Goal: Information Seeking & Learning: Learn about a topic

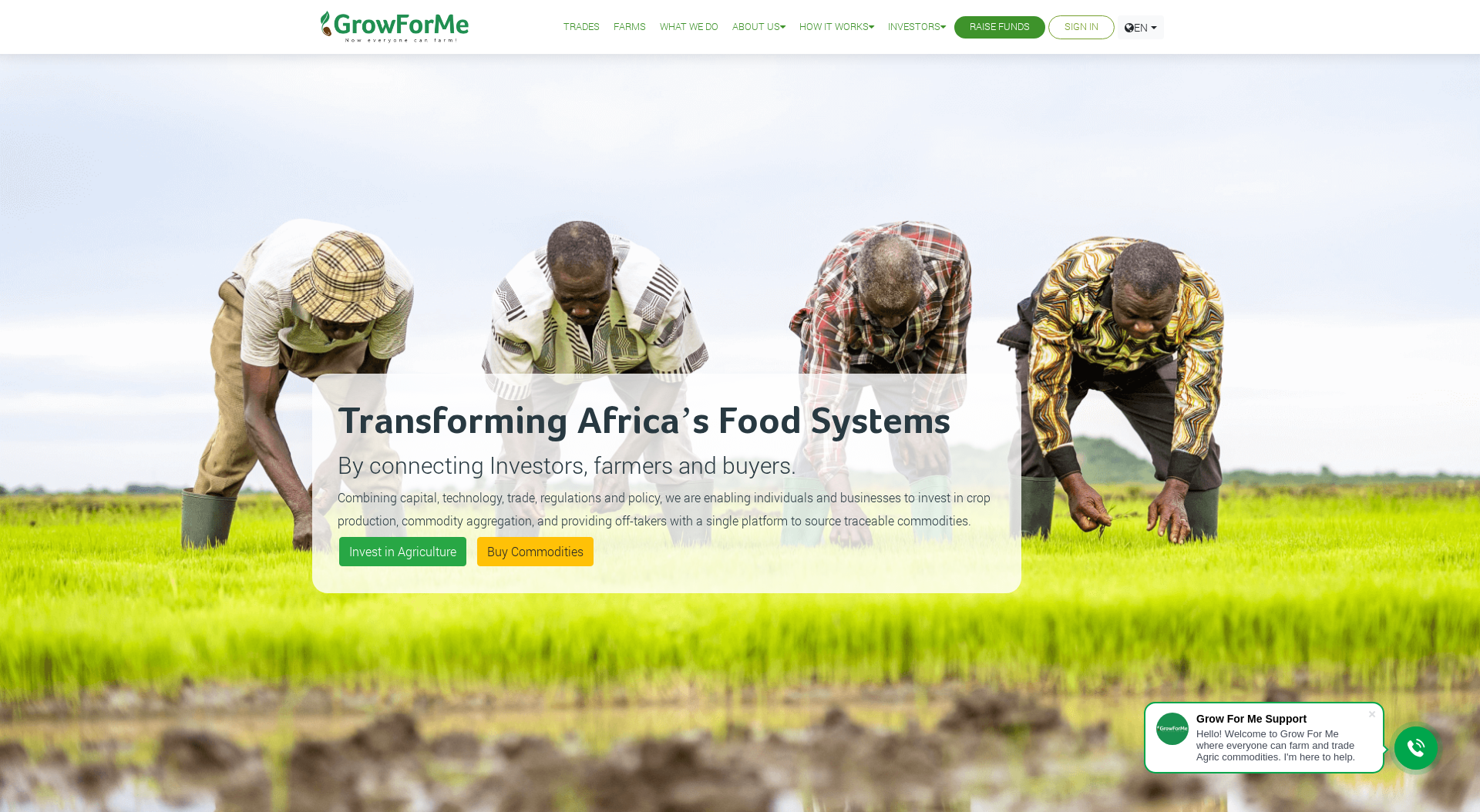
click at [587, 417] on h2 "Transforming Africa’s Food Systems" at bounding box center [667, 422] width 658 height 46
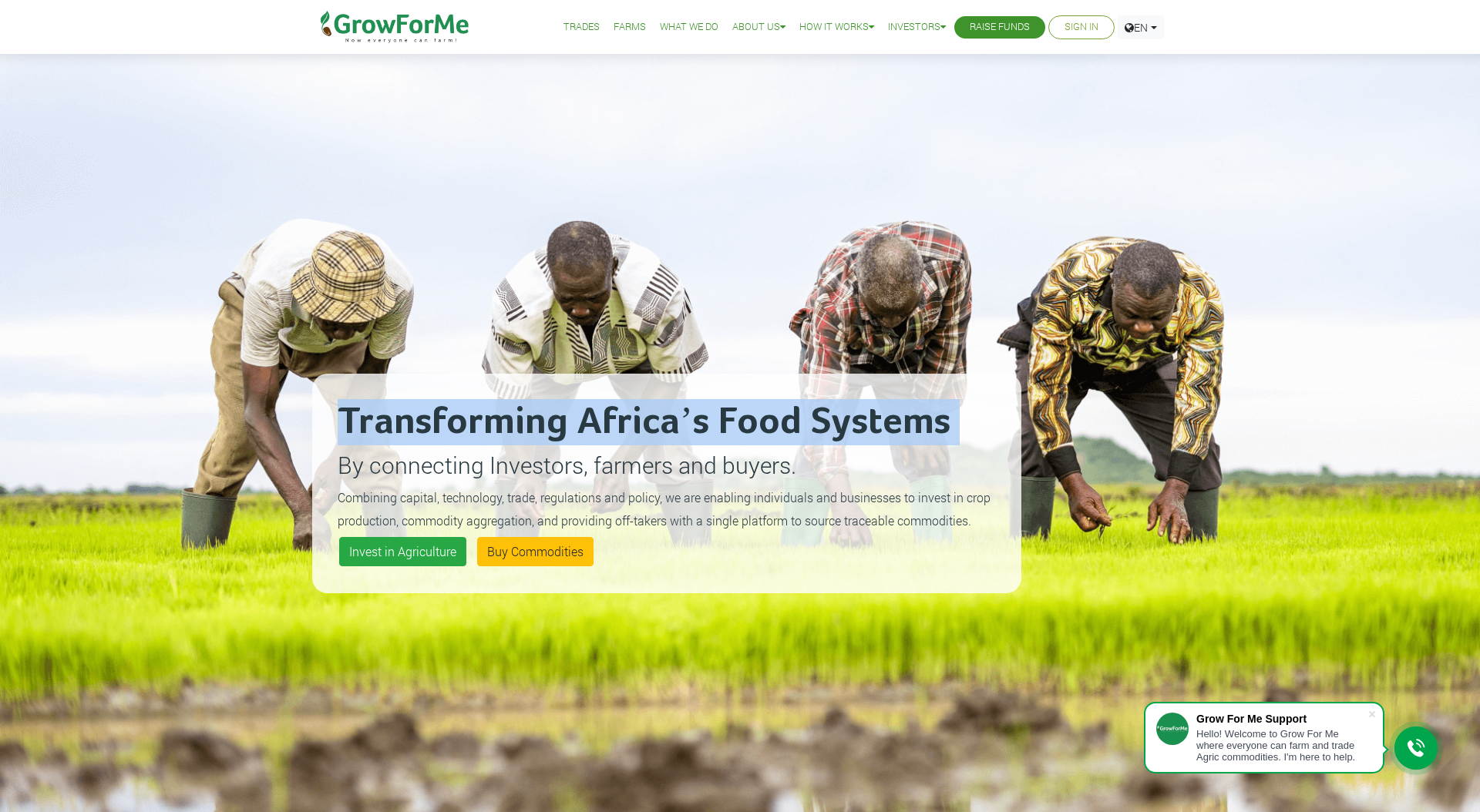
click at [587, 417] on h2 "Transforming Africa’s Food Systems" at bounding box center [667, 422] width 658 height 46
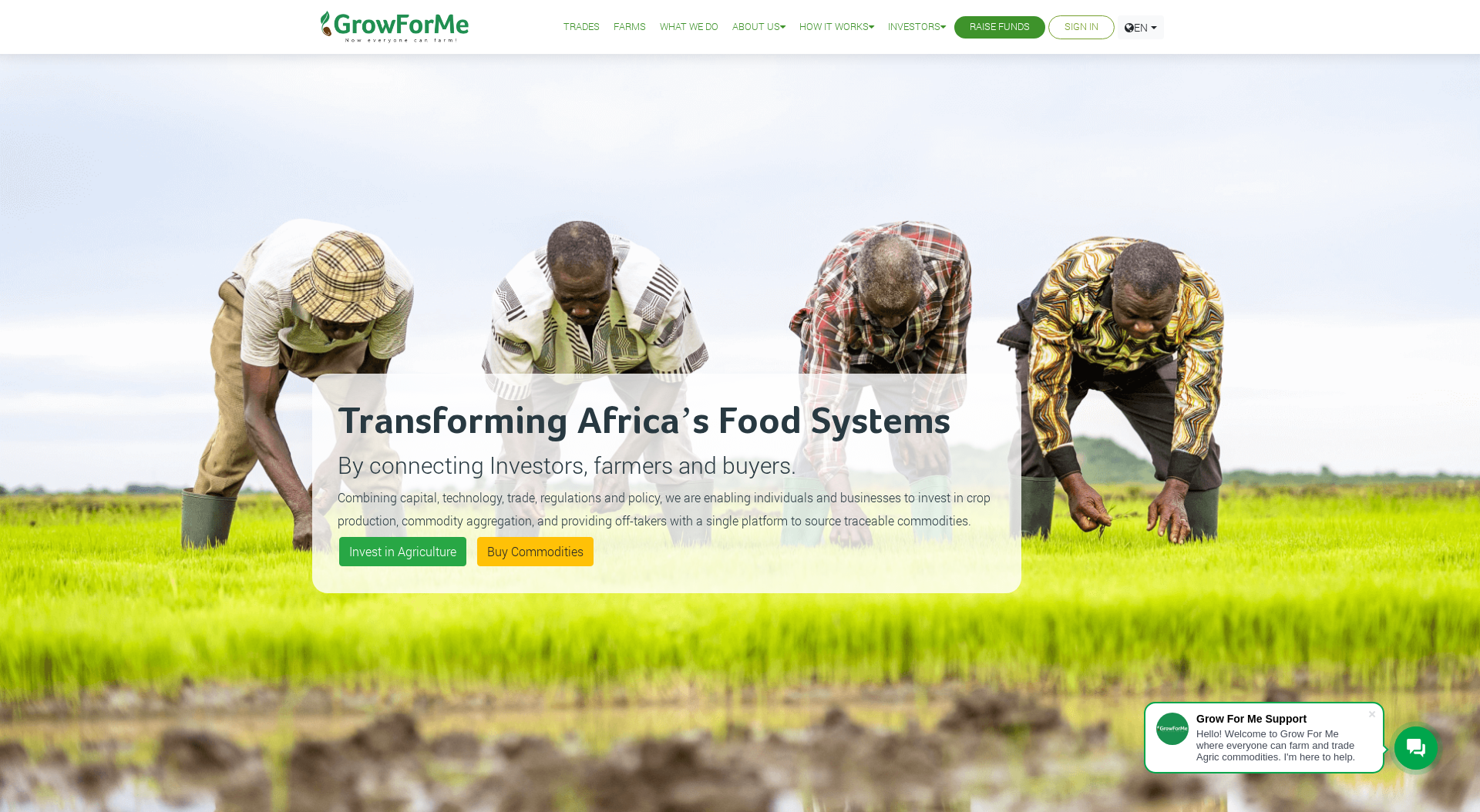
click at [602, 464] on p "By connecting Investors, farmers and buyers." at bounding box center [667, 464] width 658 height 35
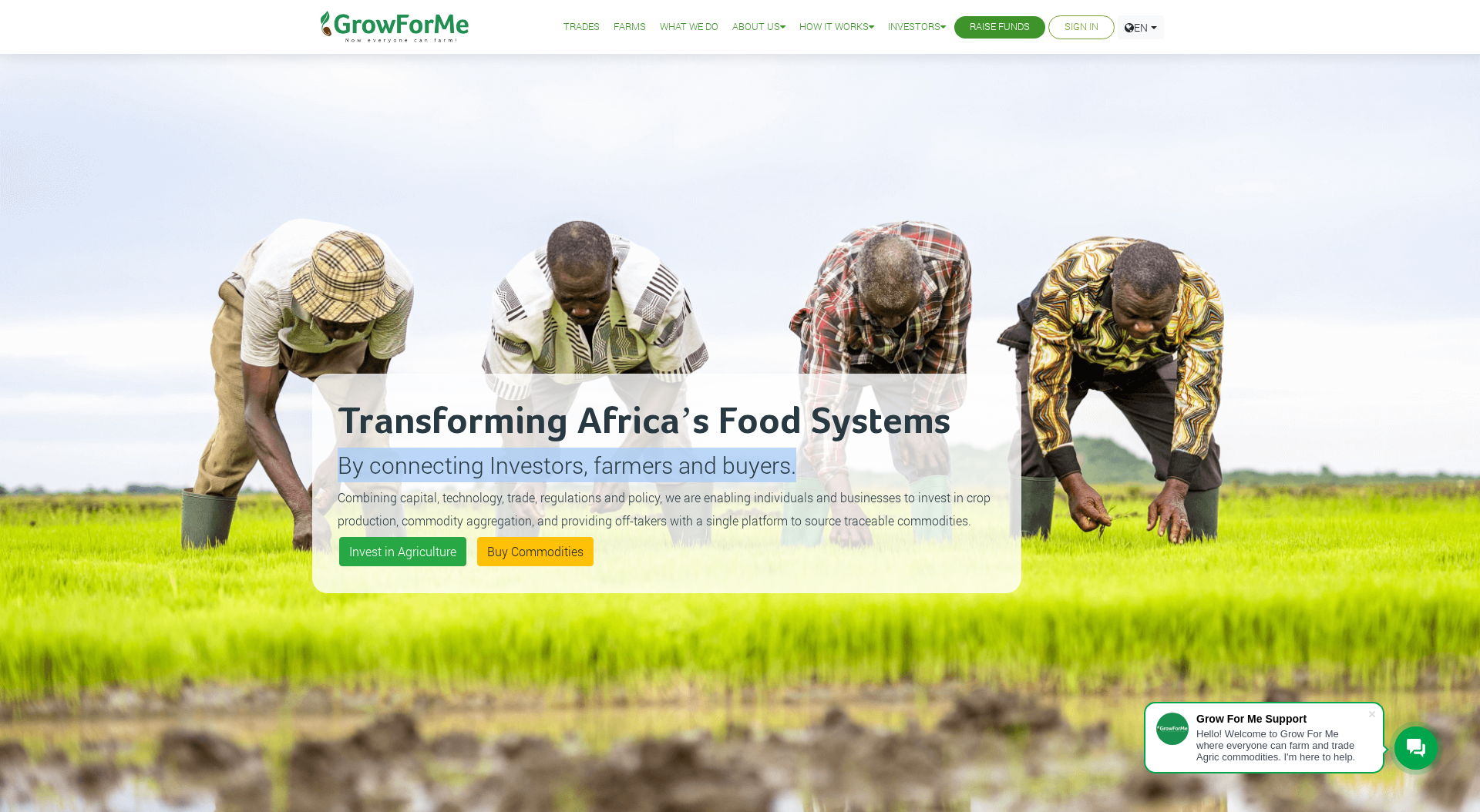
click at [602, 464] on p "By connecting Investors, farmers and buyers." at bounding box center [667, 464] width 658 height 35
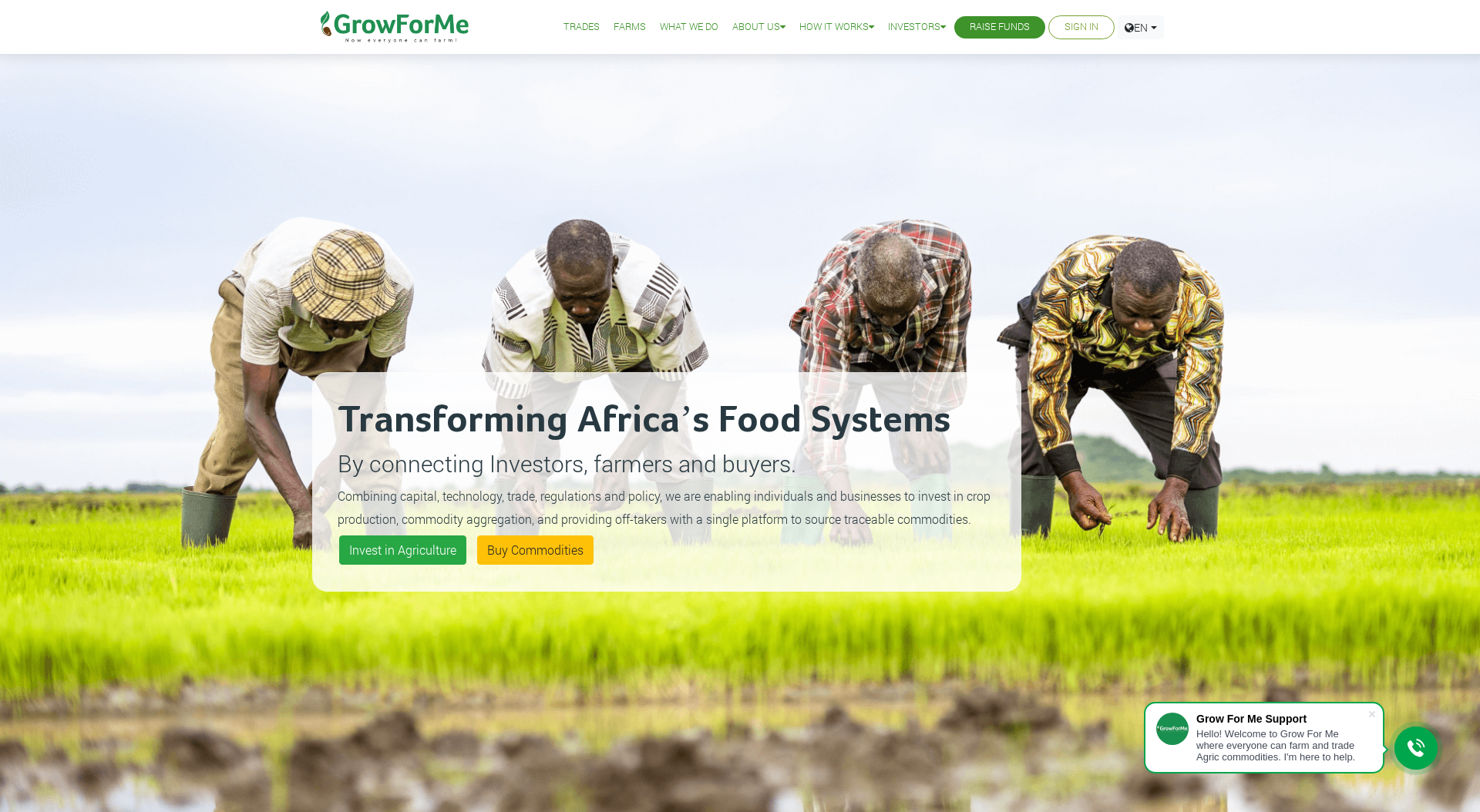
click at [460, 486] on p "Combining capital, technology, trade, regulations and policy, we are enabling i…" at bounding box center [667, 506] width 658 height 46
click at [459, 499] on small "Combining capital, technology, trade, regulations and policy, we are enabling i…" at bounding box center [664, 508] width 653 height 39
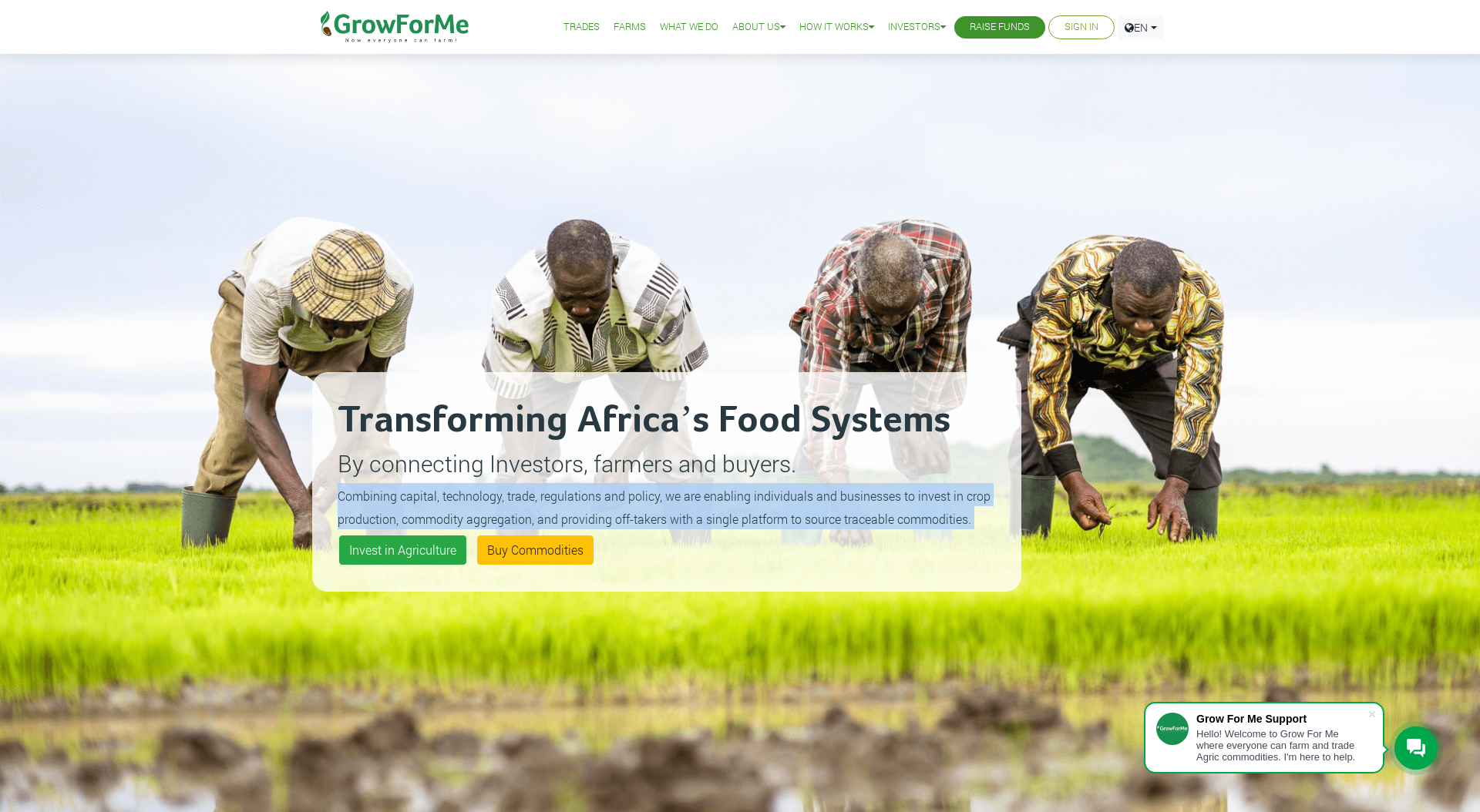
click at [459, 499] on small "Combining capital, technology, trade, regulations and policy, we are enabling i…" at bounding box center [664, 508] width 653 height 39
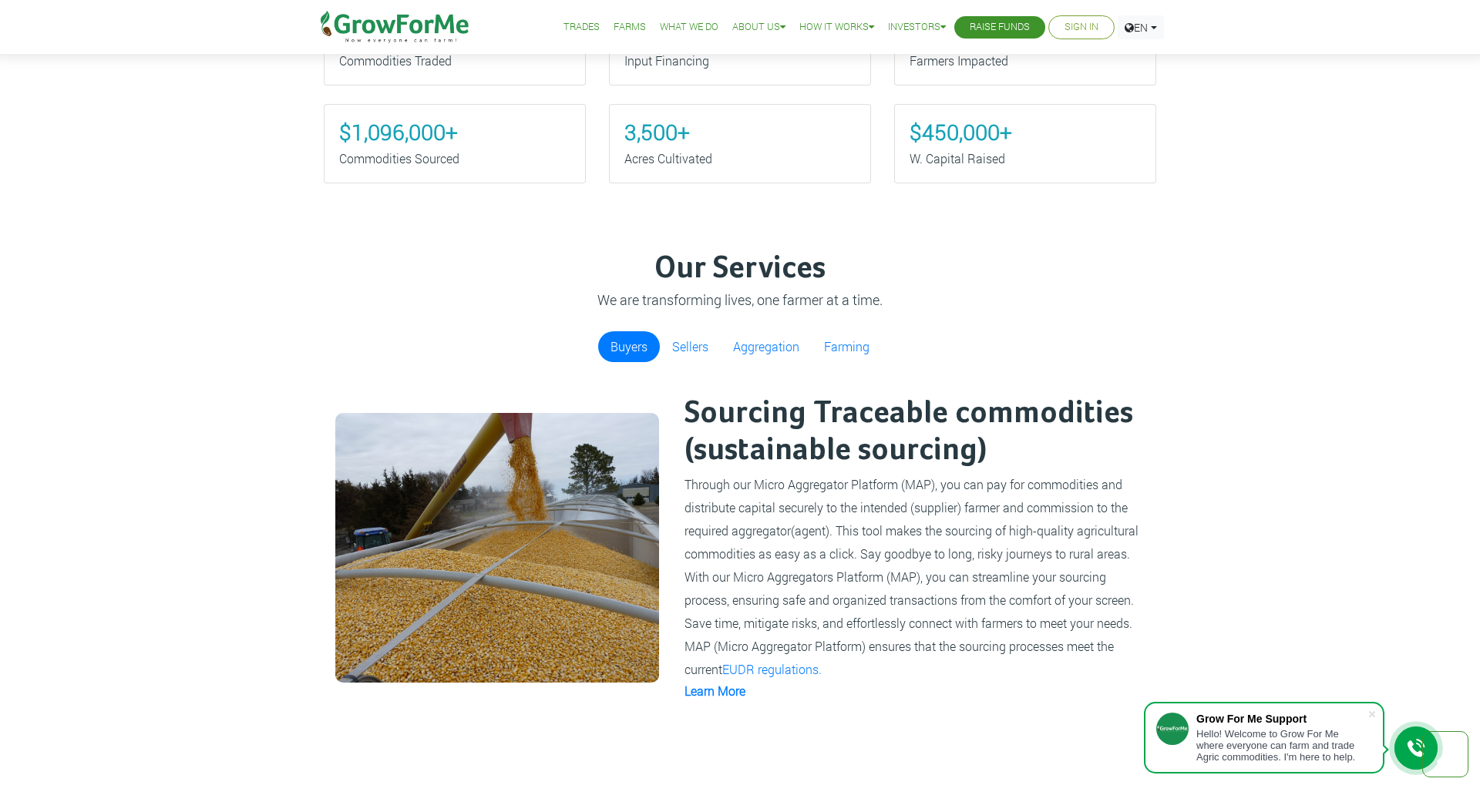
scroll to position [1063, 0]
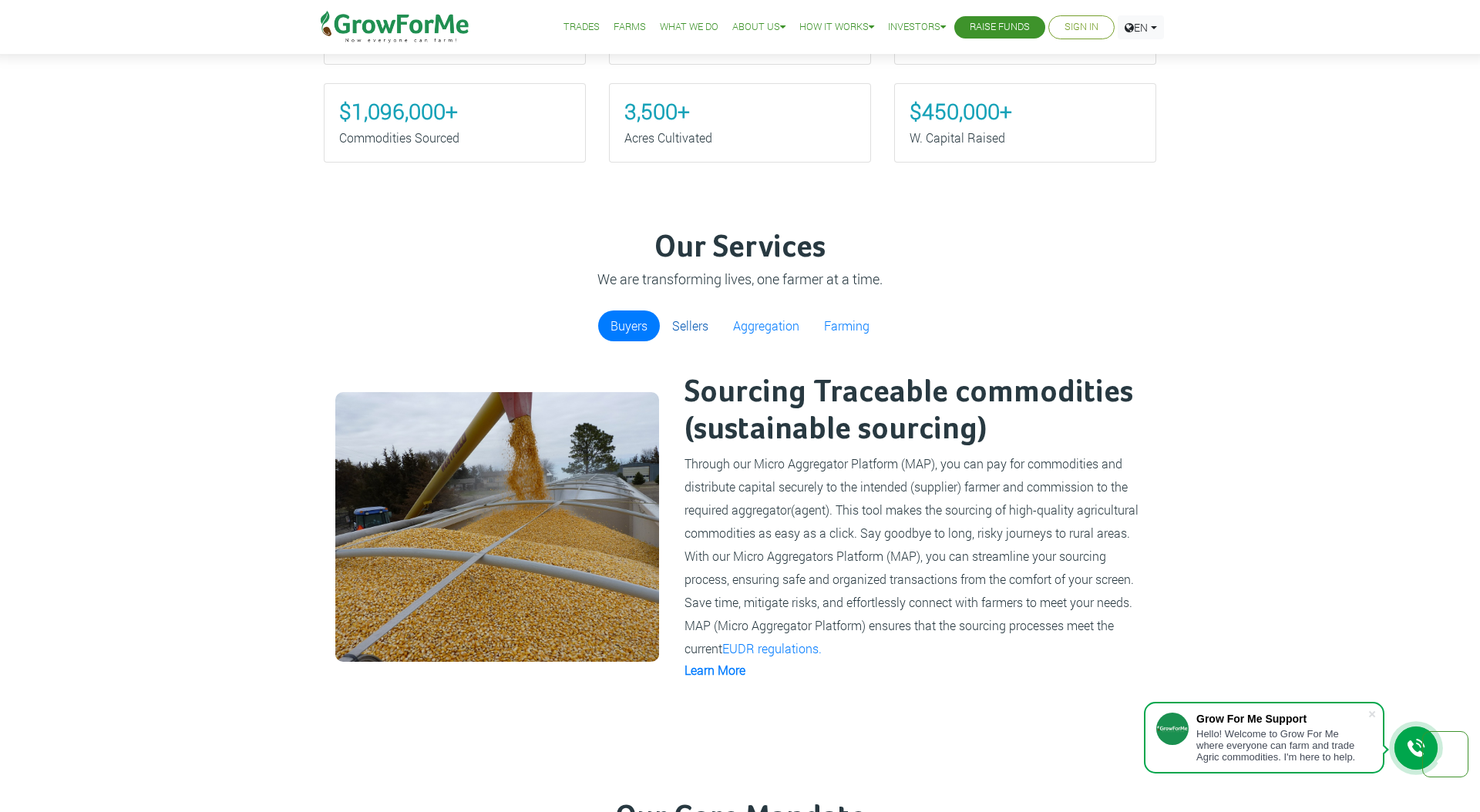
click at [683, 327] on link "Sellers" at bounding box center [690, 325] width 61 height 31
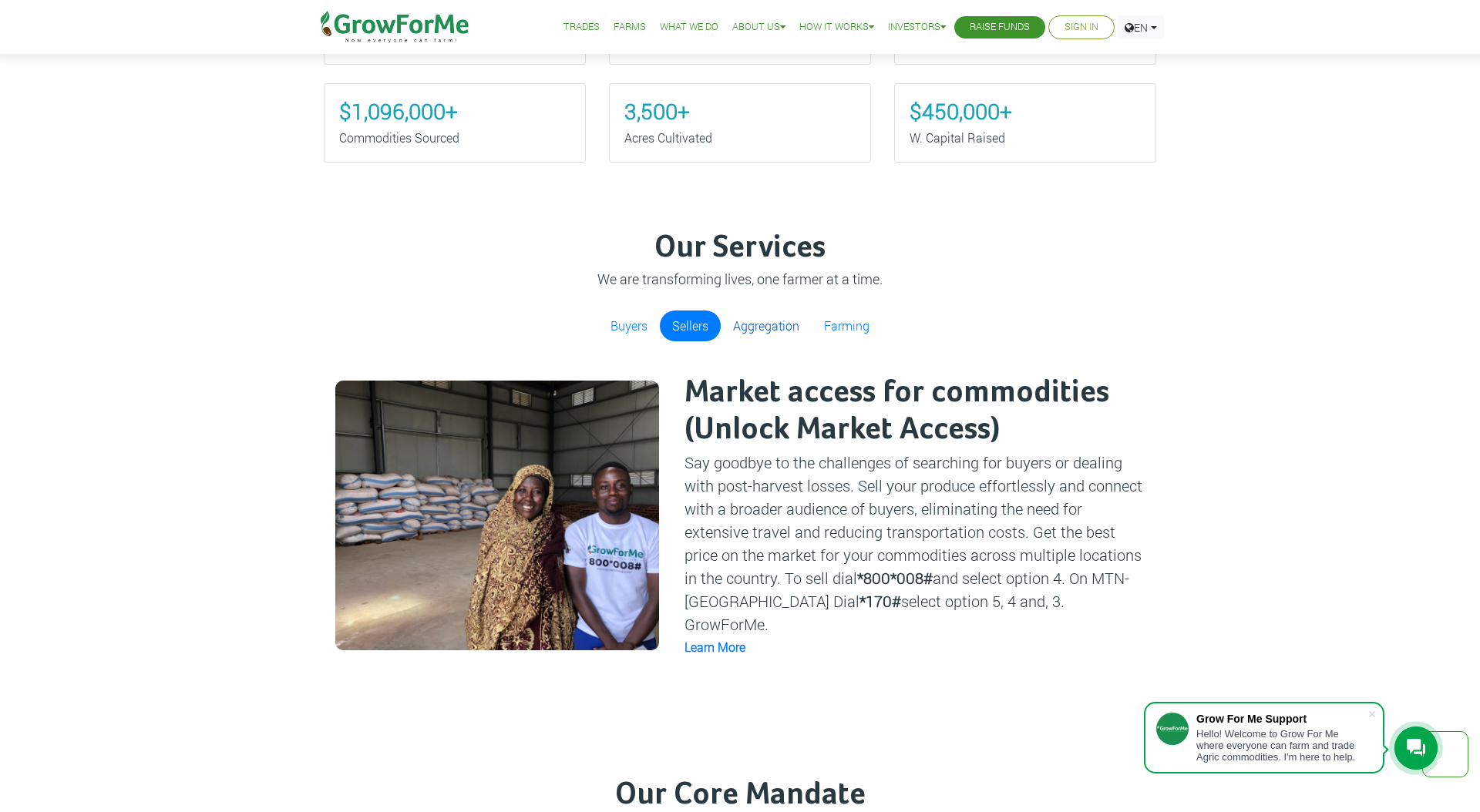
click at [761, 316] on link "Aggregation" at bounding box center [766, 325] width 91 height 31
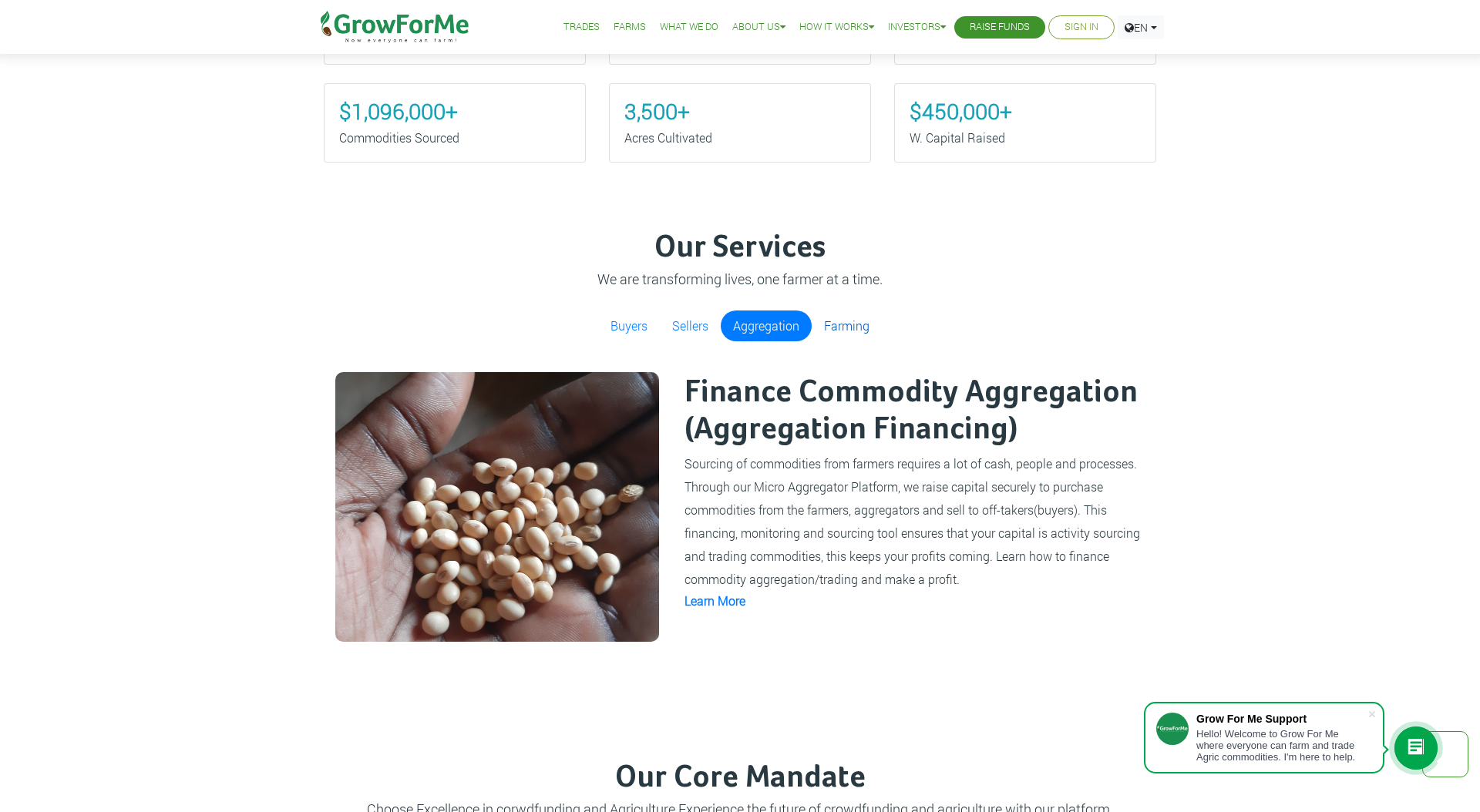
click at [812, 318] on link "Farming" at bounding box center [846, 325] width 71 height 31
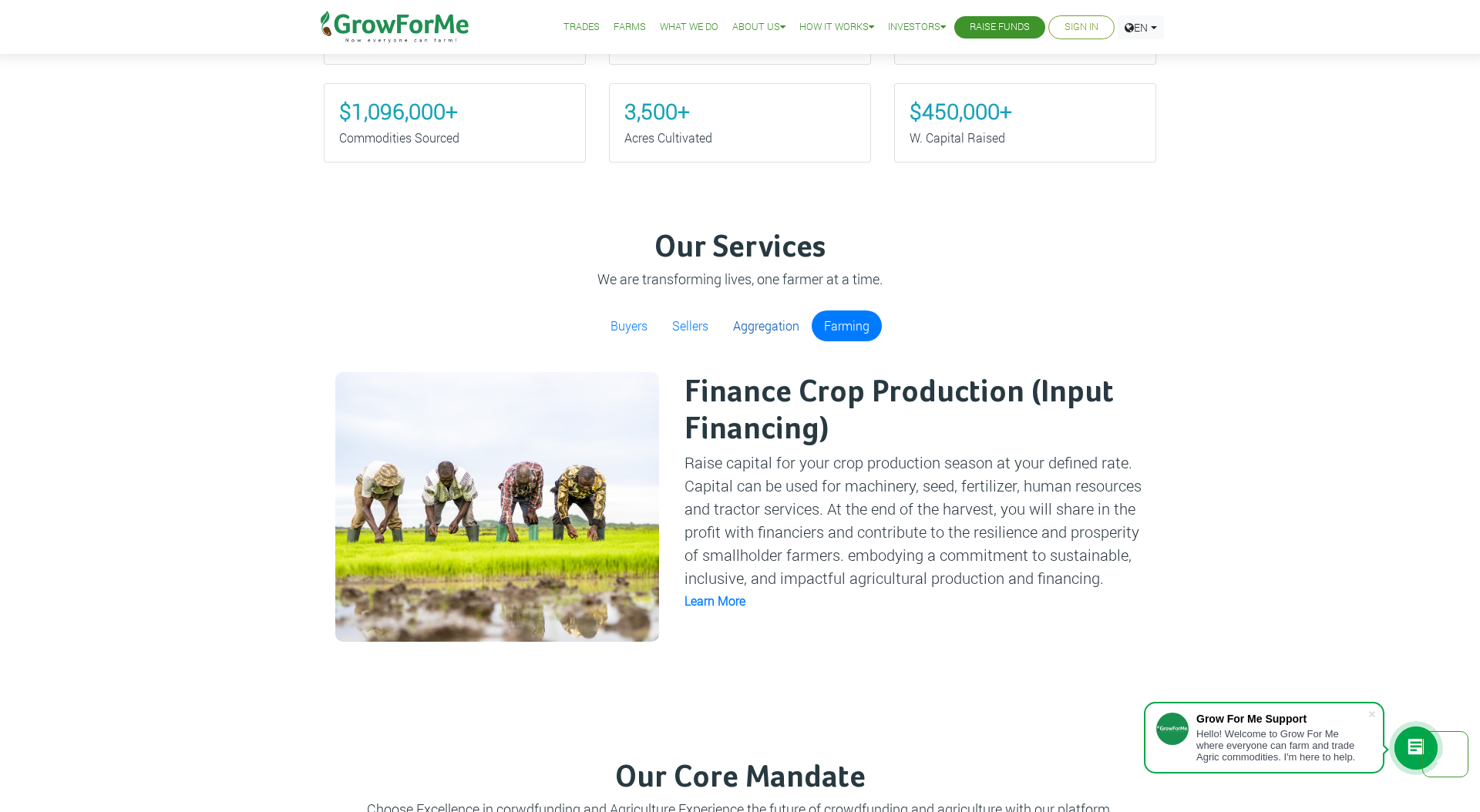
click at [769, 327] on link "Aggregation" at bounding box center [766, 325] width 91 height 31
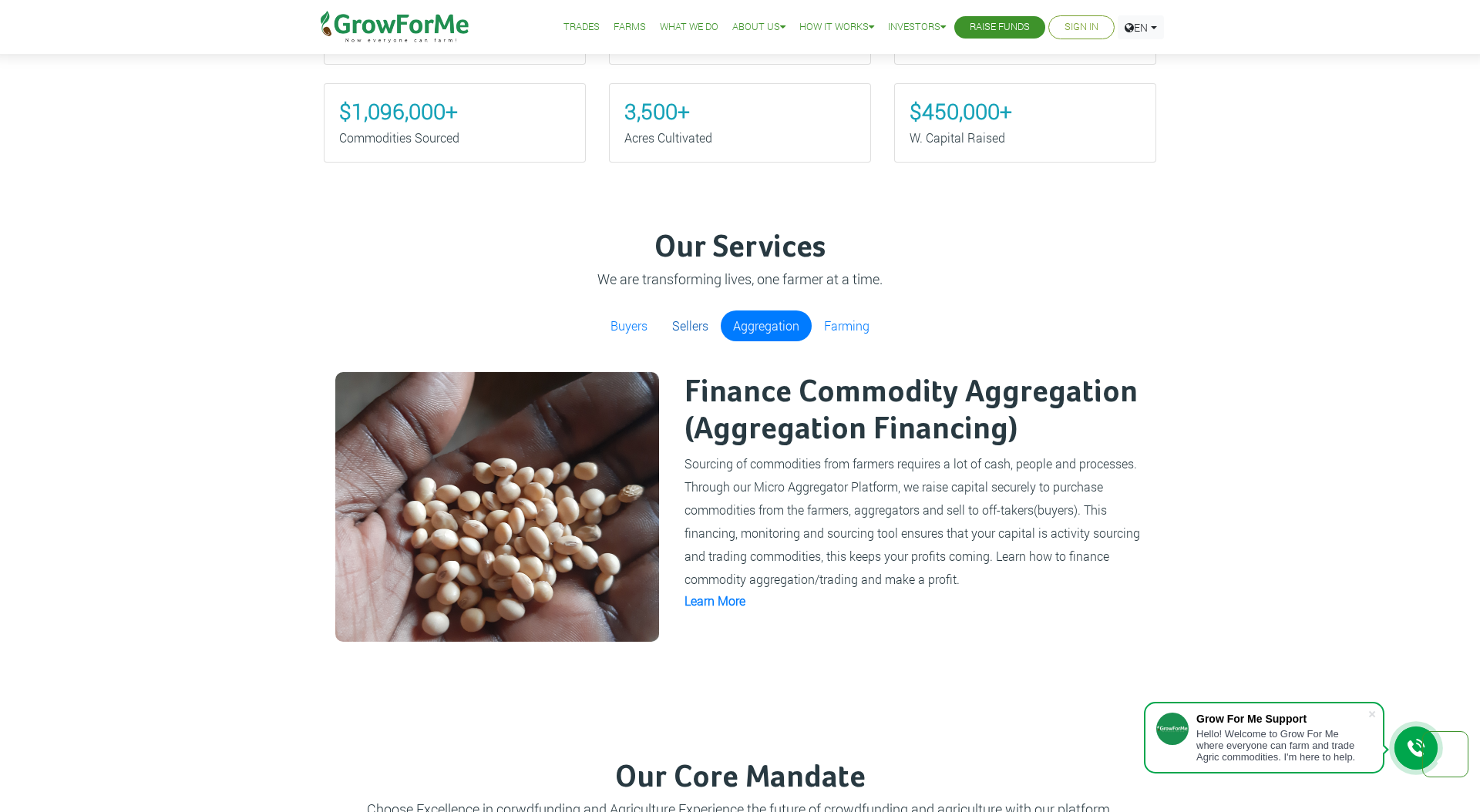
click at [699, 330] on link "Sellers" at bounding box center [690, 325] width 61 height 31
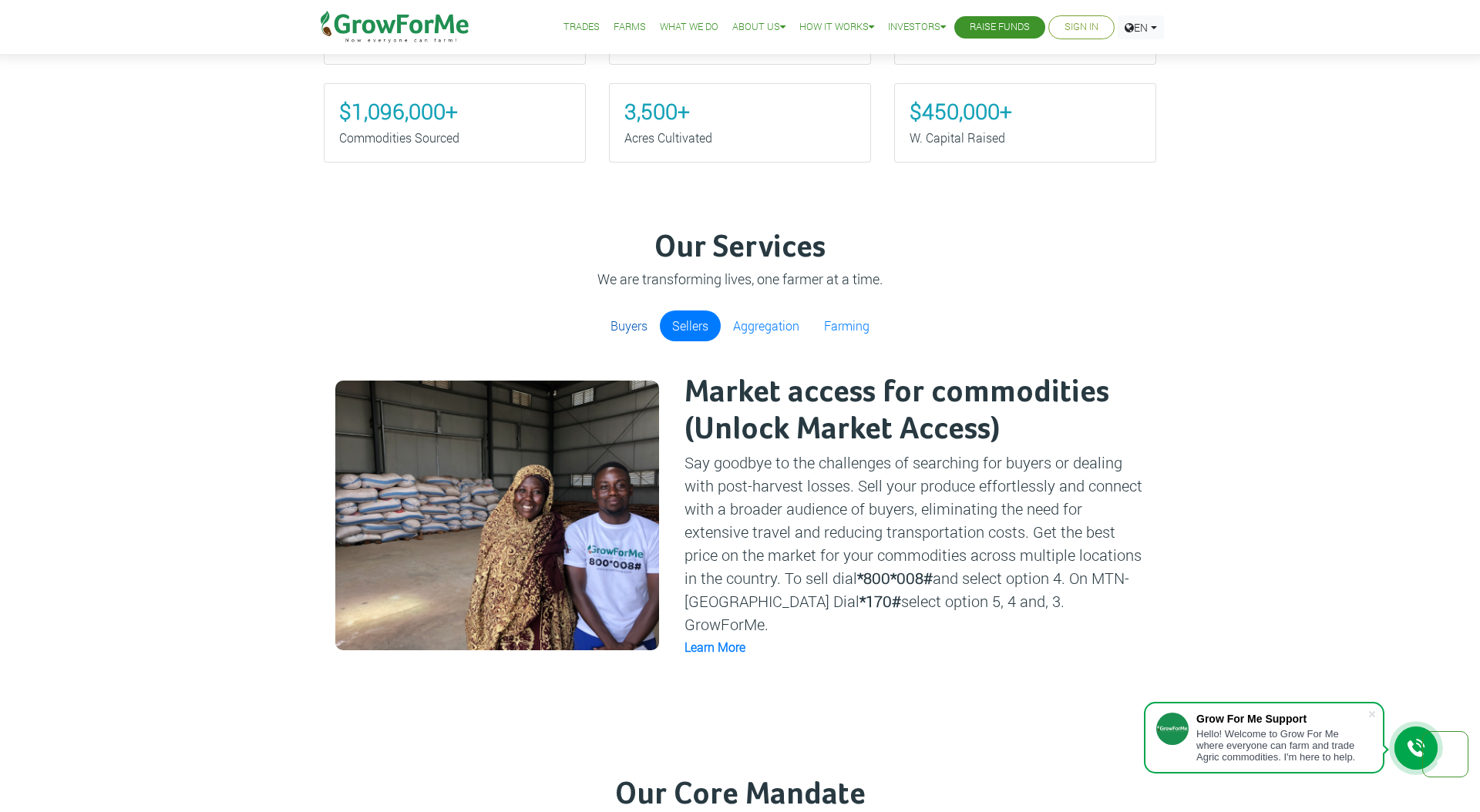
click at [653, 326] on link "Buyers" at bounding box center [629, 325] width 62 height 31
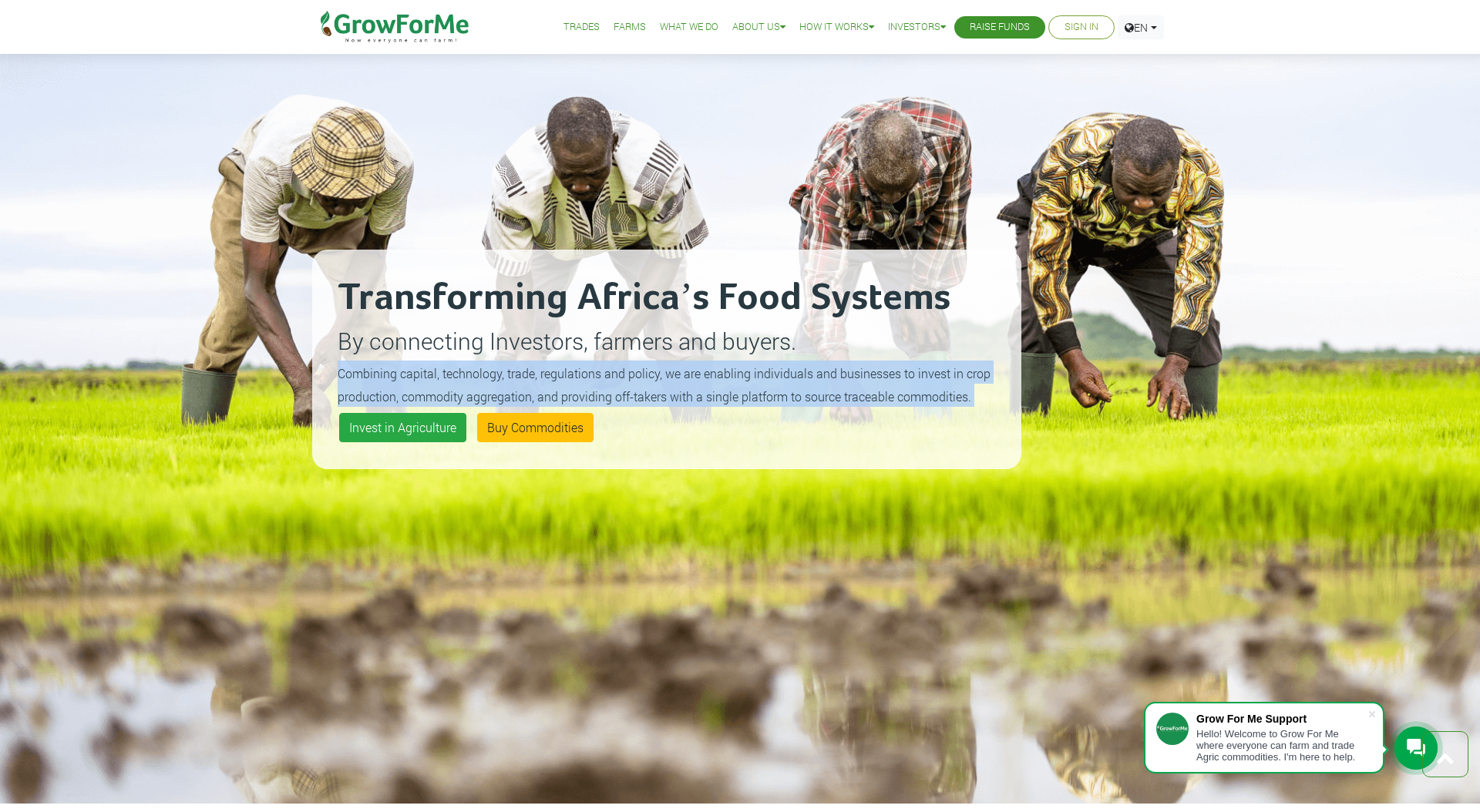
scroll to position [0, 0]
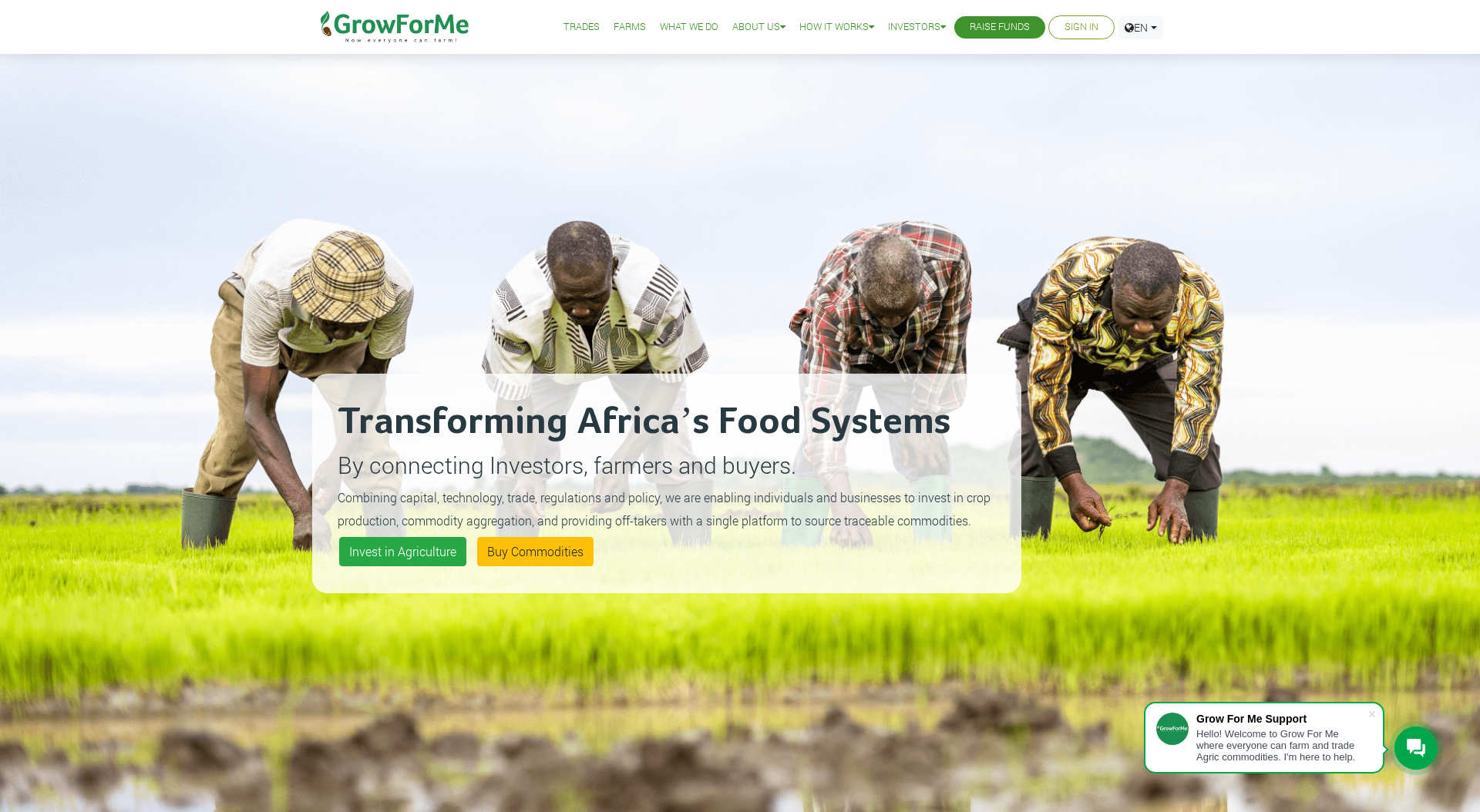
click at [702, 391] on div "Transforming Africa’s Food Systems By connecting Investors, farmers and buyers.…" at bounding box center [667, 484] width 709 height 220
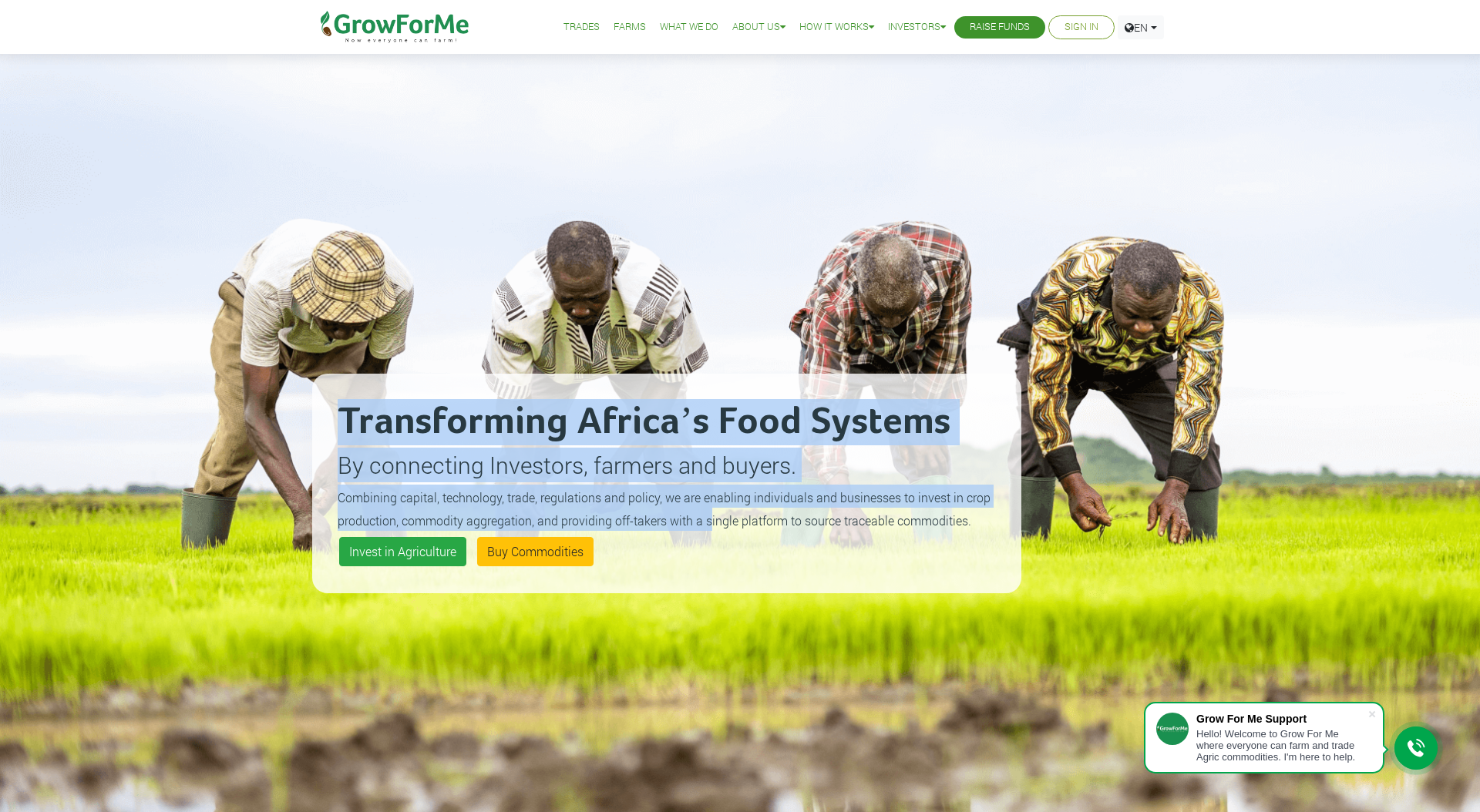
drag, startPoint x: 340, startPoint y: 412, endPoint x: 723, endPoint y: 550, distance: 407.1
click at [721, 546] on div "Transforming Africa’s Food Systems By connecting Investors, farmers and buyers.…" at bounding box center [667, 484] width 709 height 220
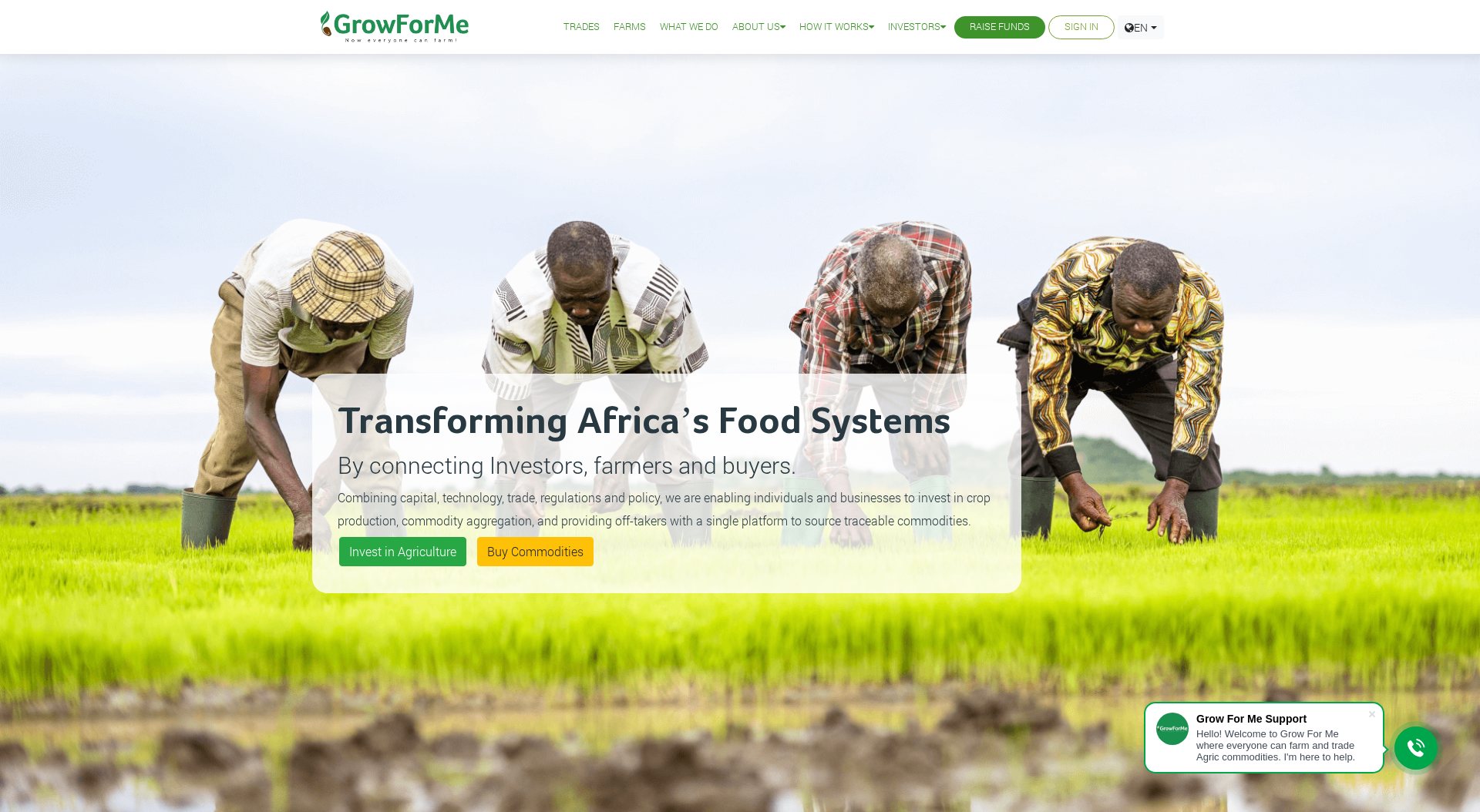
click at [701, 574] on div "Transforming Africa’s Food Systems By connecting Investors, farmers and buyers.…" at bounding box center [667, 484] width 709 height 220
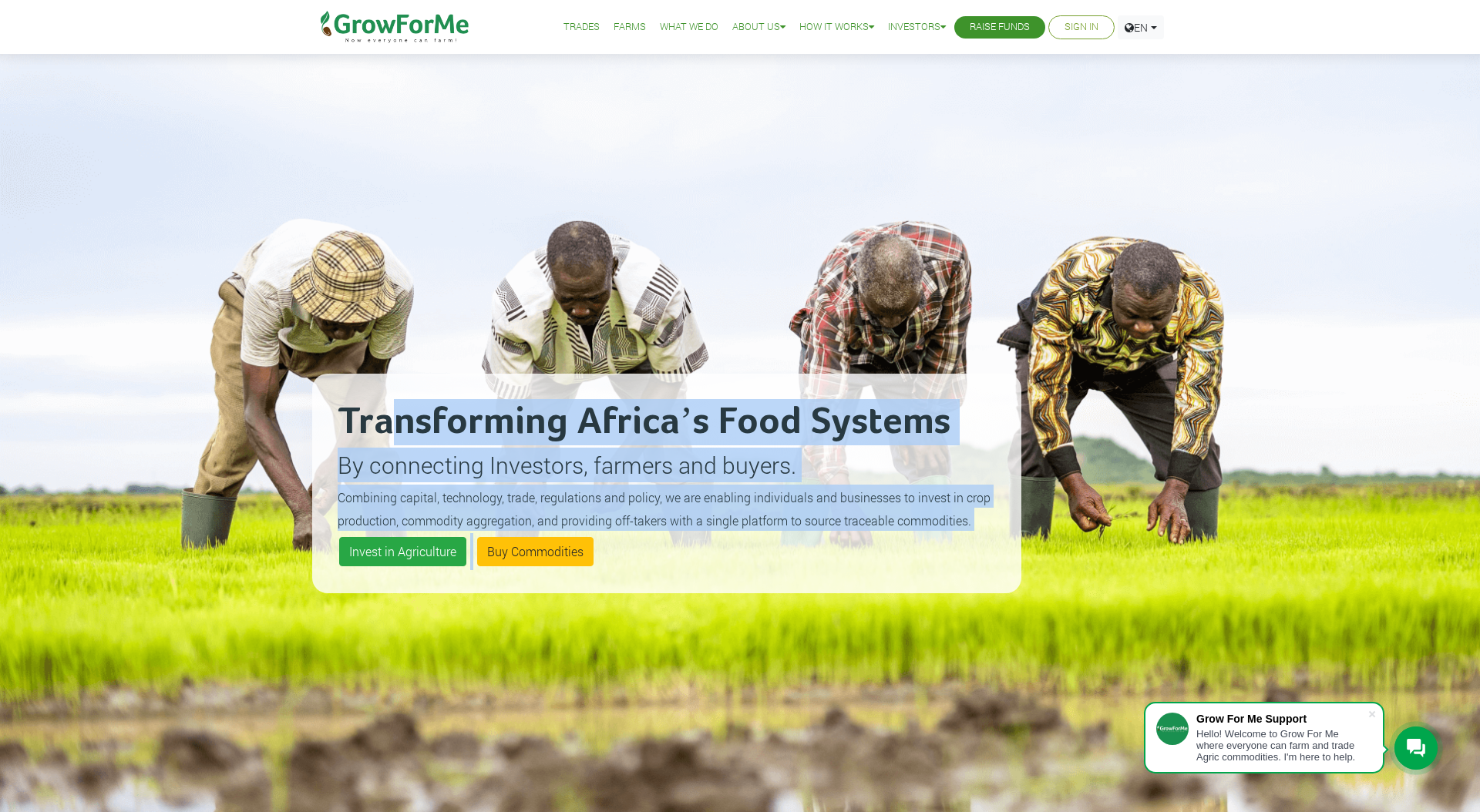
drag, startPoint x: 611, startPoint y: 566, endPoint x: 392, endPoint y: 422, distance: 262.1
click at [392, 423] on div "Transforming Africa’s Food Systems By connecting Investors, farmers and buyers.…" at bounding box center [667, 484] width 709 height 220
drag, startPoint x: 345, startPoint y: 414, endPoint x: 810, endPoint y: 551, distance: 484.8
click at [810, 551] on div "Transforming Africa’s Food Systems By connecting Investors, farmers and buyers.…" at bounding box center [667, 484] width 709 height 220
click at [810, 551] on div "Invest in Agriculture Buy Commodities" at bounding box center [667, 551] width 663 height 37
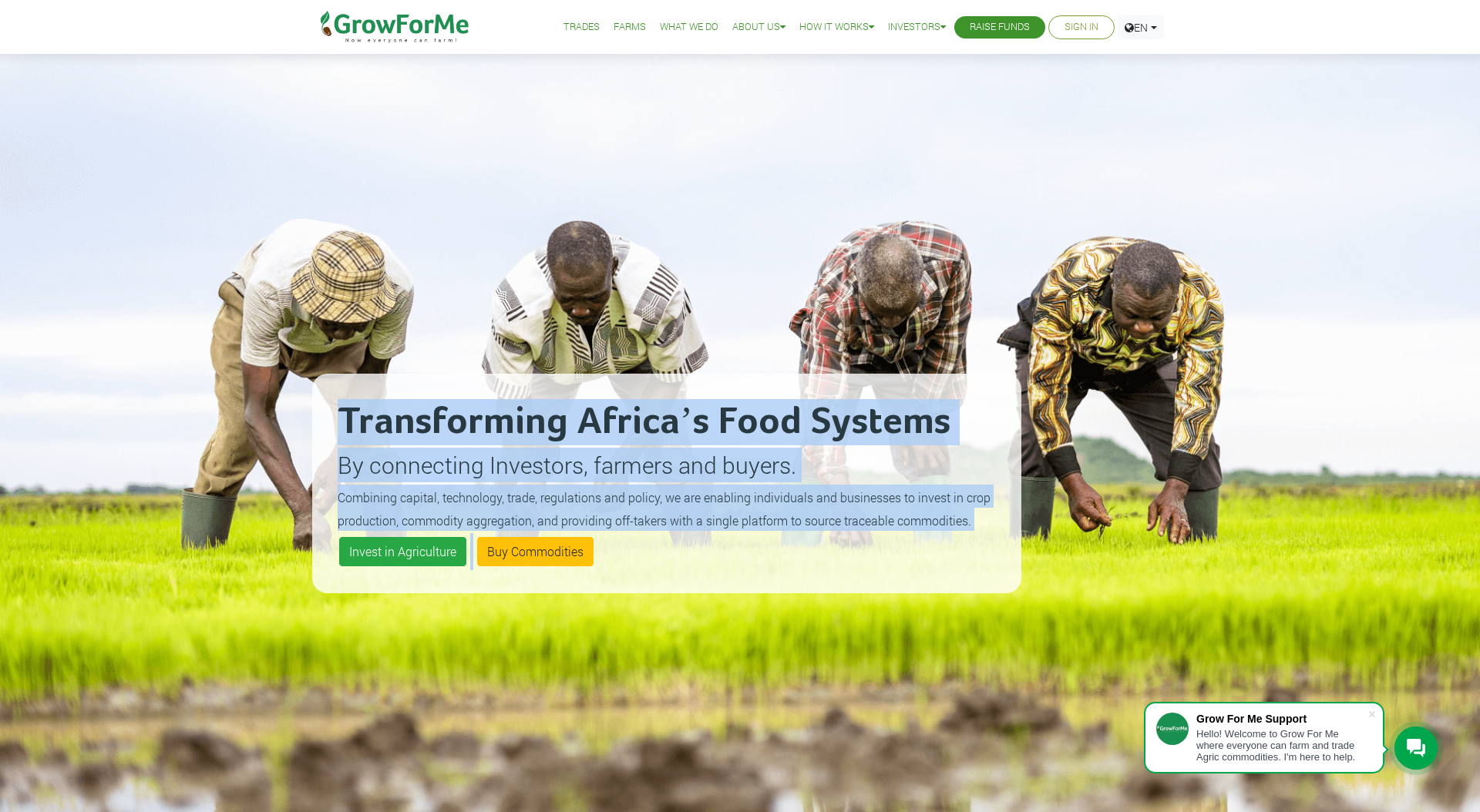
drag, startPoint x: 810, startPoint y: 551, endPoint x: 403, endPoint y: 371, distance: 445.0
click at [403, 371] on div "Transforming Africa’s Food Systems By connecting Investors, farmers and buyers.…" at bounding box center [667, 483] width 709 height 812
click at [395, 352] on div "Transforming Africa’s Food Systems By connecting Investors, farmers and buyers.…" at bounding box center [667, 483] width 709 height 812
